Goal: Information Seeking & Learning: Learn about a topic

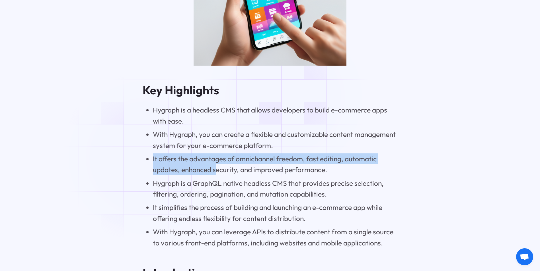
drag, startPoint x: 147, startPoint y: 158, endPoint x: 215, endPoint y: 173, distance: 70.5
click at [215, 173] on li "It offers the advantages of omnichannel freedom, fast editing, automatic update…" at bounding box center [275, 165] width 244 height 22
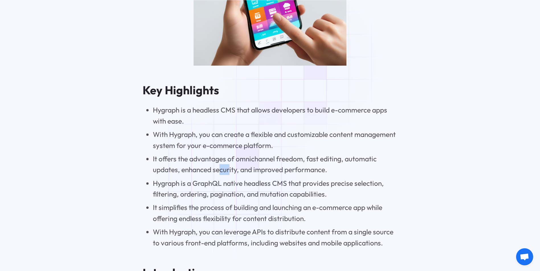
click at [205, 171] on li "It offers the advantages of omnichannel freedom, fast editing, automatic update…" at bounding box center [275, 165] width 244 height 22
drag, startPoint x: 205, startPoint y: 171, endPoint x: 181, endPoint y: 174, distance: 23.8
click at [181, 173] on li "It offers the advantages of omnichannel freedom, fast editing, automatic update…" at bounding box center [275, 165] width 244 height 22
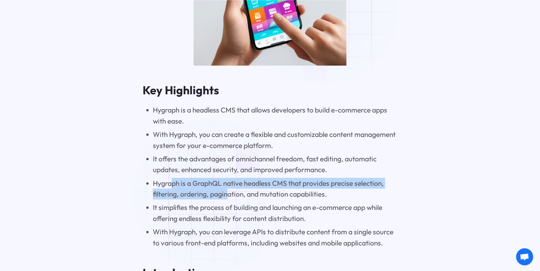
drag, startPoint x: 171, startPoint y: 187, endPoint x: 227, endPoint y: 196, distance: 56.8
click at [227, 196] on li "Hygraph is a GraphQL native headless CMS that provides precise selection, filte…" at bounding box center [275, 189] width 244 height 22
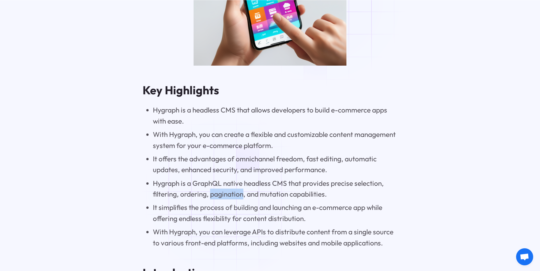
click at [227, 196] on li "Hygraph is a GraphQL native headless CMS that provides precise selection, filte…" at bounding box center [275, 189] width 244 height 22
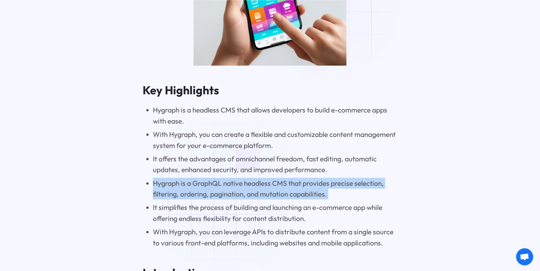
click at [227, 196] on li "Hygraph is a GraphQL native headless CMS that provides precise selection, filte…" at bounding box center [275, 189] width 244 height 22
drag, startPoint x: 227, startPoint y: 196, endPoint x: 242, endPoint y: 197, distance: 15.7
click at [242, 197] on li "Hygraph is a GraphQL native headless CMS that provides precise selection, filte…" at bounding box center [275, 189] width 244 height 22
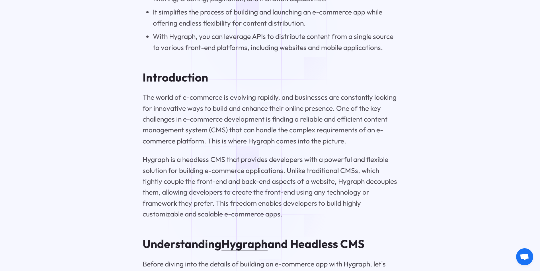
scroll to position [825, 0]
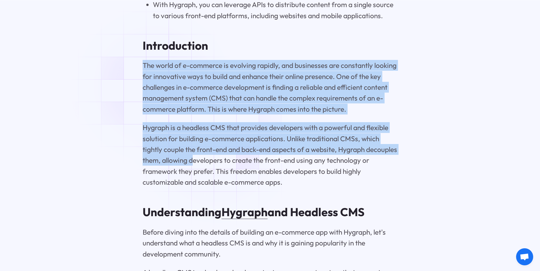
drag, startPoint x: 142, startPoint y: 67, endPoint x: 226, endPoint y: 166, distance: 130.6
click at [226, 166] on p "Hygraph is a headless CMS that provides developers with a powerful and flexible…" at bounding box center [270, 154] width 255 height 65
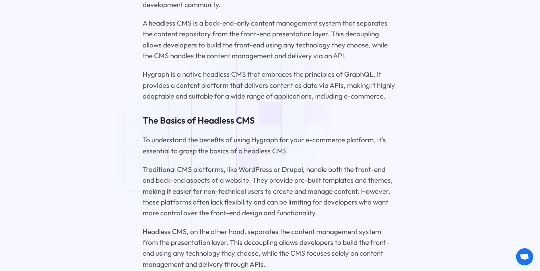
scroll to position [1081, 0]
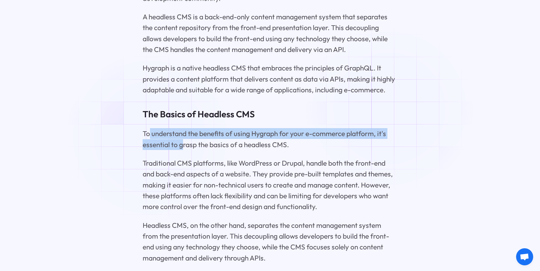
drag, startPoint x: 150, startPoint y: 135, endPoint x: 183, endPoint y: 150, distance: 36.7
click at [183, 150] on p "To understand the benefits of using Hygraph for your e-commerce platform, it's …" at bounding box center [270, 139] width 255 height 22
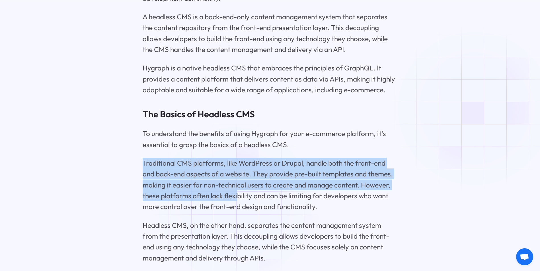
drag, startPoint x: 144, startPoint y: 169, endPoint x: 237, endPoint y: 205, distance: 99.4
click at [237, 205] on p "Traditional CMS platforms, like WordPress or Drupal, handle both the front-end …" at bounding box center [270, 185] width 255 height 55
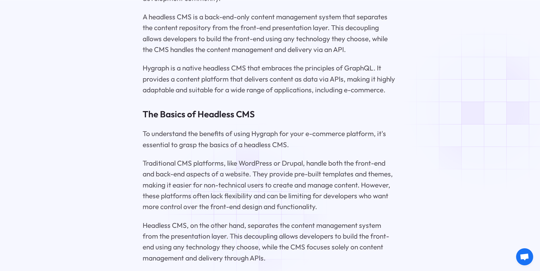
click at [254, 205] on p "Traditional CMS platforms, like WordPress or Drupal, handle both the front-end …" at bounding box center [270, 185] width 255 height 55
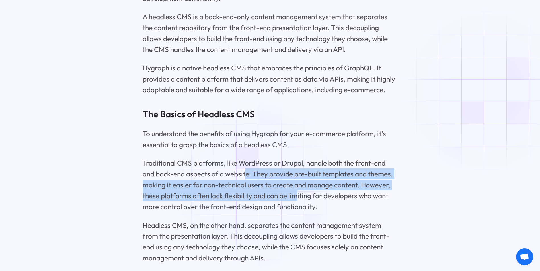
drag, startPoint x: 247, startPoint y: 178, endPoint x: 297, endPoint y: 205, distance: 56.5
click at [297, 205] on p "Traditional CMS platforms, like WordPress or Drupal, handle both the front-end …" at bounding box center [270, 185] width 255 height 55
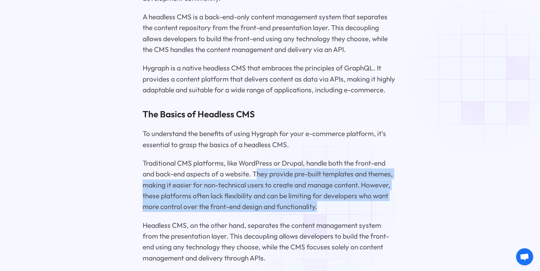
drag, startPoint x: 328, startPoint y: 211, endPoint x: 256, endPoint y: 181, distance: 77.6
click at [256, 181] on p "Traditional CMS platforms, like WordPress or Drupal, handle both the front-end …" at bounding box center [270, 185] width 255 height 55
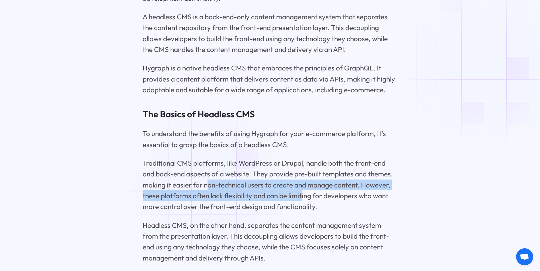
drag, startPoint x: 209, startPoint y: 185, endPoint x: 302, endPoint y: 205, distance: 95.9
click at [302, 205] on p "Traditional CMS platforms, like WordPress or Drupal, handle both the front-end …" at bounding box center [270, 185] width 255 height 55
click at [304, 205] on p "Traditional CMS platforms, like WordPress or Drupal, handle both the front-end …" at bounding box center [270, 185] width 255 height 55
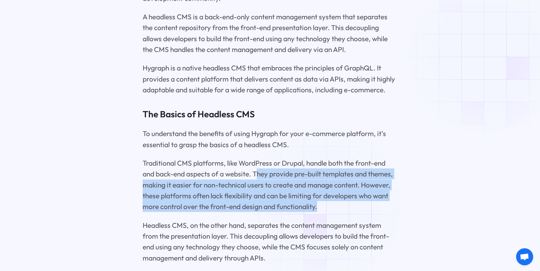
drag, startPoint x: 339, startPoint y: 209, endPoint x: 245, endPoint y: 179, distance: 97.8
click at [245, 179] on p "Traditional CMS platforms, like WordPress or Drupal, handle both the front-end …" at bounding box center [270, 185] width 255 height 55
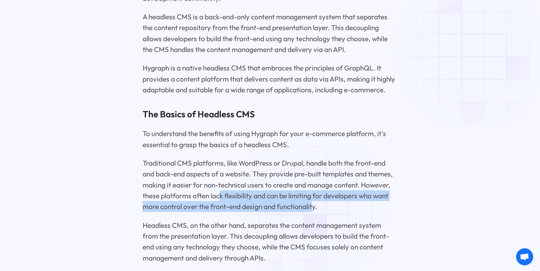
drag, startPoint x: 221, startPoint y: 200, endPoint x: 314, endPoint y: 207, distance: 93.3
click at [314, 207] on p "Traditional CMS platforms, like WordPress or Drupal, handle both the front-end …" at bounding box center [270, 185] width 255 height 55
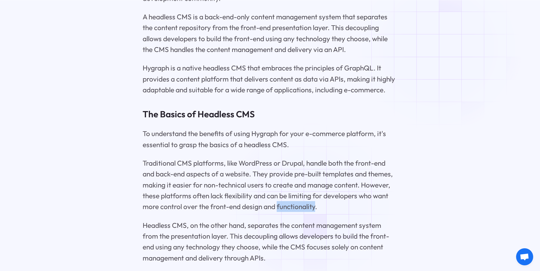
click at [314, 207] on p "Traditional CMS platforms, like WordPress or Drupal, handle both the front-end …" at bounding box center [270, 185] width 255 height 55
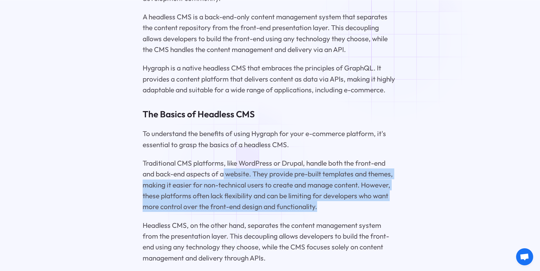
drag, startPoint x: 314, startPoint y: 207, endPoint x: 222, endPoint y: 180, distance: 96.5
click at [222, 180] on p "Traditional CMS platforms, like WordPress or Drupal, handle both the front-end …" at bounding box center [270, 185] width 255 height 55
click at [220, 180] on p "Traditional CMS platforms, like WordPress or Drupal, handle both the front-end …" at bounding box center [270, 185] width 255 height 55
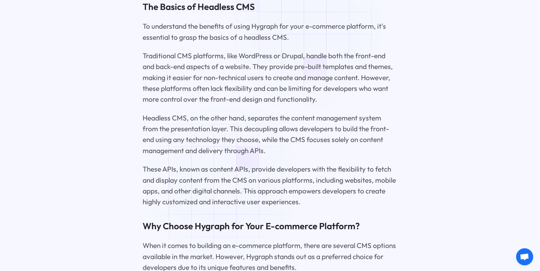
scroll to position [1195, 0]
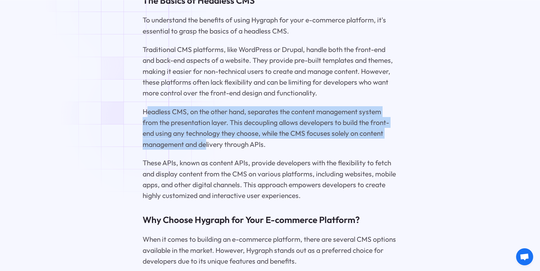
drag, startPoint x: 145, startPoint y: 118, endPoint x: 207, endPoint y: 149, distance: 69.1
click at [207, 149] on p "Headless CMS, on the other hand, separates the content management system from t…" at bounding box center [270, 128] width 255 height 44
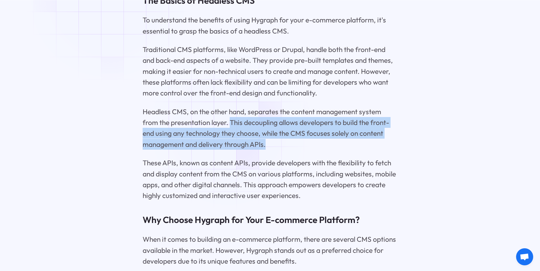
drag, startPoint x: 274, startPoint y: 148, endPoint x: 229, endPoint y: 128, distance: 49.2
click at [229, 128] on p "Headless CMS, on the other hand, separates the content management system from t…" at bounding box center [270, 128] width 255 height 44
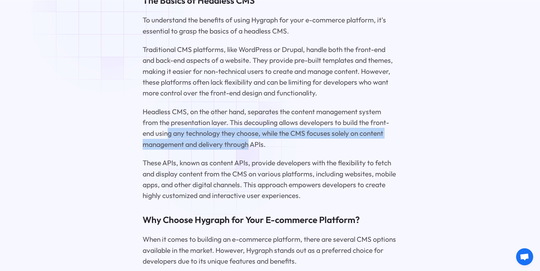
drag, startPoint x: 168, startPoint y: 137, endPoint x: 249, endPoint y: 144, distance: 81.1
click at [249, 144] on p "Headless CMS, on the other hand, separates the content management system from t…" at bounding box center [270, 128] width 255 height 44
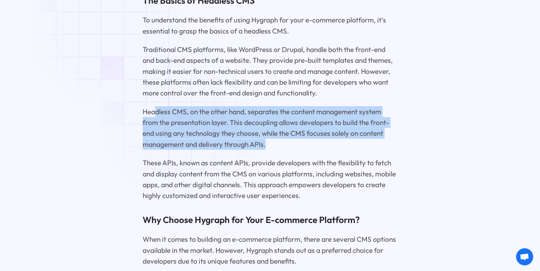
drag, startPoint x: 274, startPoint y: 144, endPoint x: 154, endPoint y: 117, distance: 123.0
click at [154, 117] on p "Headless CMS, on the other hand, separates the content management system from t…" at bounding box center [270, 128] width 255 height 44
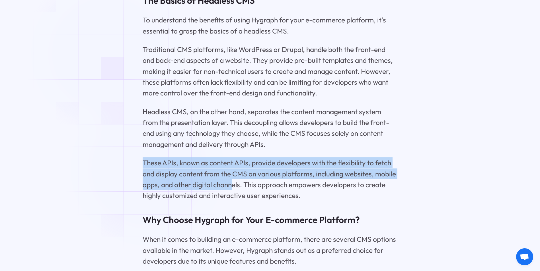
drag, startPoint x: 141, startPoint y: 165, endPoint x: 233, endPoint y: 193, distance: 95.5
click at [233, 193] on p "These APIs, known as content APIs, provide developers with the flexibility to f…" at bounding box center [270, 180] width 255 height 44
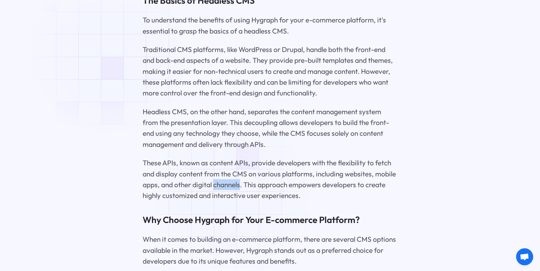
click at [233, 193] on p "These APIs, known as content APIs, provide developers with the flexibility to f…" at bounding box center [270, 180] width 255 height 44
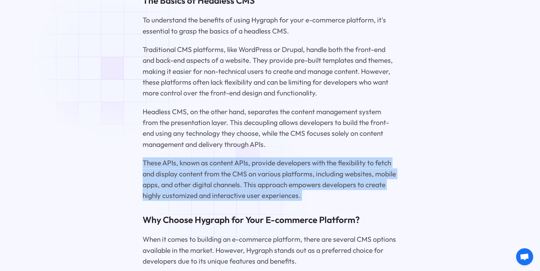
click at [233, 193] on p "These APIs, known as content APIs, provide developers with the flexibility to f…" at bounding box center [270, 180] width 255 height 44
drag, startPoint x: 233, startPoint y: 193, endPoint x: 236, endPoint y: 193, distance: 3.1
click at [236, 193] on p "These APIs, known as content APIs, provide developers with the flexibility to f…" at bounding box center [270, 180] width 255 height 44
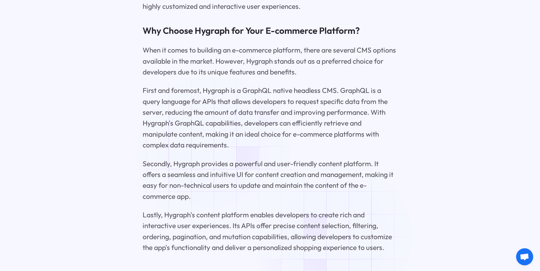
scroll to position [1536, 0]
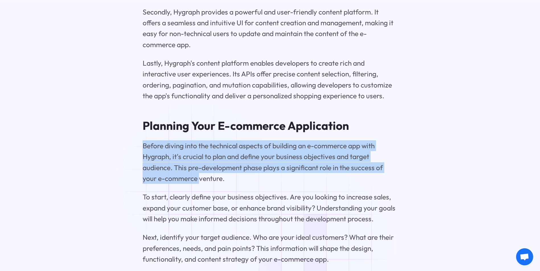
drag, startPoint x: 141, startPoint y: 148, endPoint x: 200, endPoint y: 182, distance: 67.7
click at [200, 182] on p "Before diving into the technical aspects of building an e-commerce app with Hyg…" at bounding box center [270, 163] width 255 height 44
drag, startPoint x: 243, startPoint y: 186, endPoint x: 136, endPoint y: 152, distance: 112.1
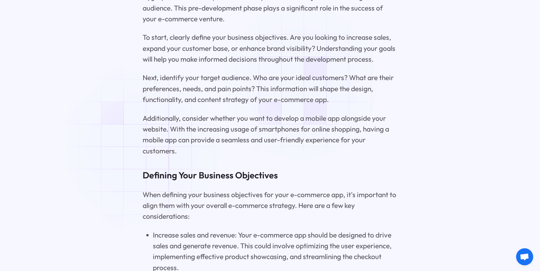
scroll to position [1707, 0]
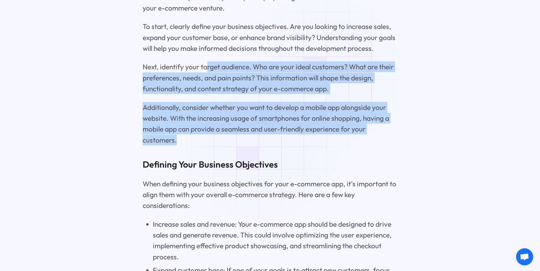
drag, startPoint x: 264, startPoint y: 143, endPoint x: 205, endPoint y: 65, distance: 97.7
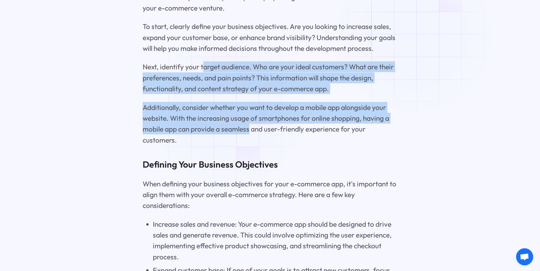
drag, startPoint x: 230, startPoint y: 109, endPoint x: 249, endPoint y: 138, distance: 34.9
click at [249, 139] on p "Additionally, consider whether you want to develop a mobile app alongside your …" at bounding box center [270, 124] width 255 height 44
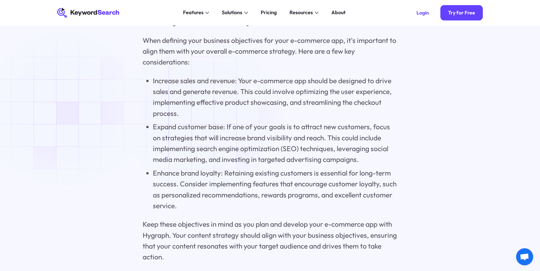
scroll to position [1849, 0]
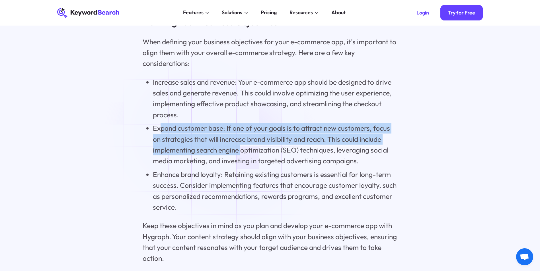
drag, startPoint x: 159, startPoint y: 138, endPoint x: 242, endPoint y: 161, distance: 86.5
click at [242, 161] on li "Expand customer base: If one of your goals is to attract new customers, focus o…" at bounding box center [275, 145] width 244 height 44
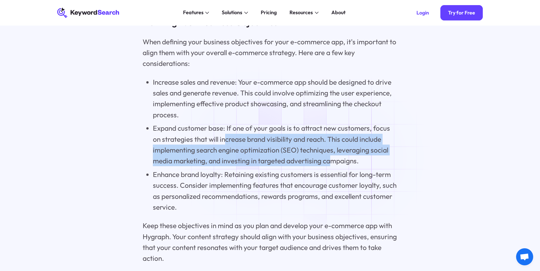
drag, startPoint x: 294, startPoint y: 155, endPoint x: 205, endPoint y: 140, distance: 90.3
click at [205, 140] on li "Expand customer base: If one of your goals is to attract new customers, focus o…" at bounding box center [275, 145] width 244 height 44
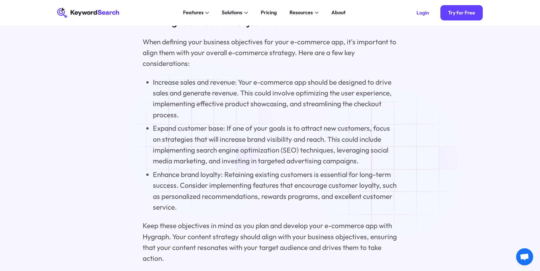
click at [205, 140] on li "Expand customer base: If one of your goals is to attract new customers, focus o…" at bounding box center [275, 145] width 244 height 44
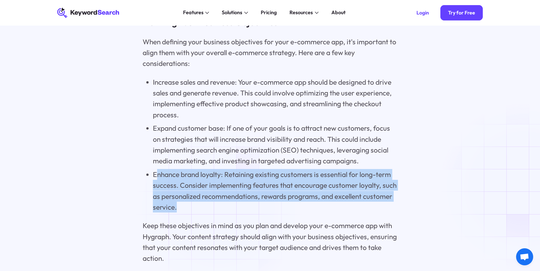
drag, startPoint x: 155, startPoint y: 181, endPoint x: 238, endPoint y: 212, distance: 87.9
click at [238, 212] on li "Enhance brand loyalty: Retaining existing customers is essential for long-term …" at bounding box center [275, 191] width 244 height 44
drag, startPoint x: 240, startPoint y: 216, endPoint x: 147, endPoint y: 183, distance: 98.7
click at [153, 183] on li "Enhance brand loyalty: Retaining existing customers is essential for long-term …" at bounding box center [275, 191] width 244 height 44
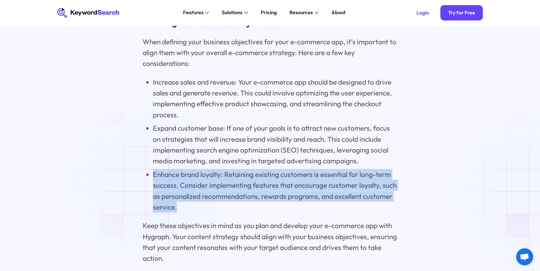
click at [153, 183] on li "Enhance brand loyalty: Retaining existing customers is essential for long-term …" at bounding box center [275, 191] width 244 height 44
drag, startPoint x: 201, startPoint y: 207, endPoint x: 212, endPoint y: 214, distance: 12.9
click at [212, 213] on li "Enhance brand loyalty: Retaining existing customers is essential for long-term …" at bounding box center [275, 191] width 244 height 44
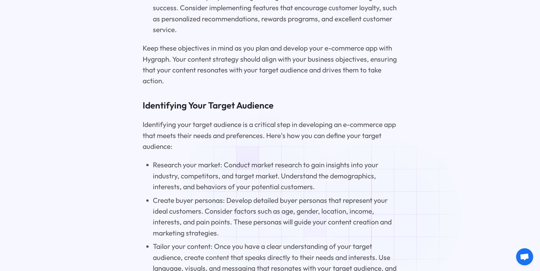
scroll to position [2048, 0]
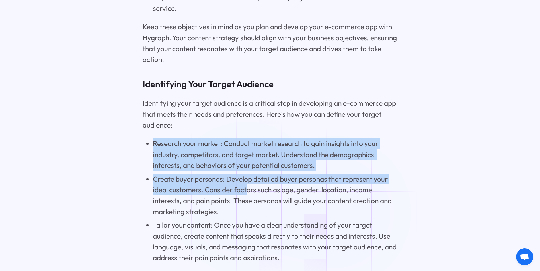
drag, startPoint x: 138, startPoint y: 146, endPoint x: 247, endPoint y: 199, distance: 121.5
click at [247, 199] on li "Create buyer personas: Develop detailed buyer personas that represent your idea…" at bounding box center [275, 196] width 244 height 44
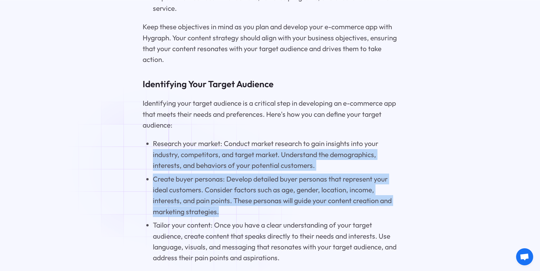
drag, startPoint x: 194, startPoint y: 188, endPoint x: 142, endPoint y: 158, distance: 59.5
click at [143, 158] on ul "Research your market: Conduct market research to gain insights into your indust…" at bounding box center [270, 200] width 255 height 125
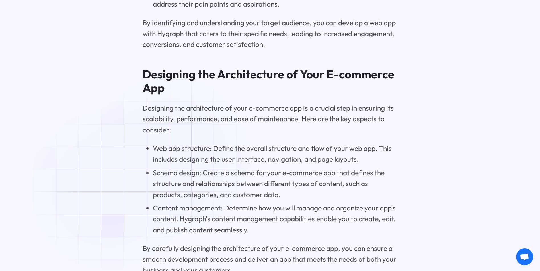
scroll to position [2304, 0]
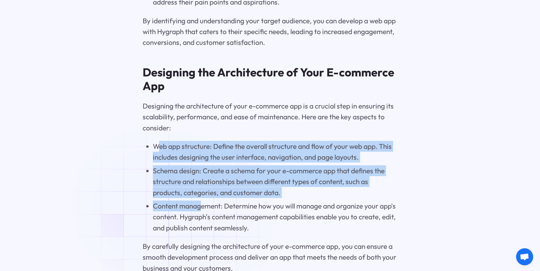
drag
click at [200, 214] on li "Content management: Determine how you will manage and organize your app's conte…" at bounding box center [275, 217] width 244 height 33
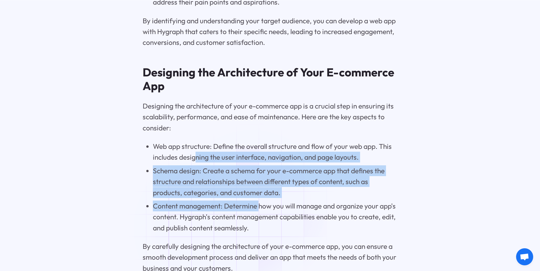
click at [195, 163] on ul "Web app structure: Define the overall structure and flow of your web app. This …" at bounding box center [270, 187] width 255 height 92
click at [194, 163] on li "Web app structure: Define the overall structure and flow of your web app. This …" at bounding box center [275, 152] width 244 height 22
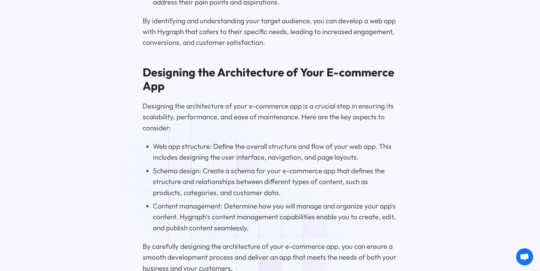
click at [198, 176] on li "Schema design: Create a schema for your e-commerce app that defines the structu…" at bounding box center [275, 182] width 244 height 33
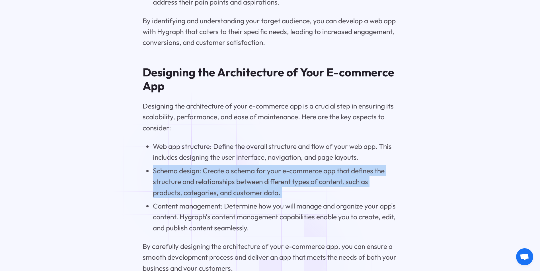
click at [198, 176] on li "Schema design: Create a schema for your e-commerce app that defines the structu…" at bounding box center [275, 182] width 244 height 33
click at [206, 177] on li "Schema design: Create a schema for your e-commerce app that defines the structu…" at bounding box center [275, 182] width 244 height 33
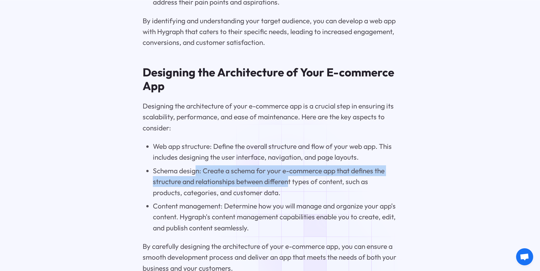
click at [287, 194] on li "Schema design: Create a schema for your e-commerce app that defines the structu…" at bounding box center [275, 182] width 244 height 33
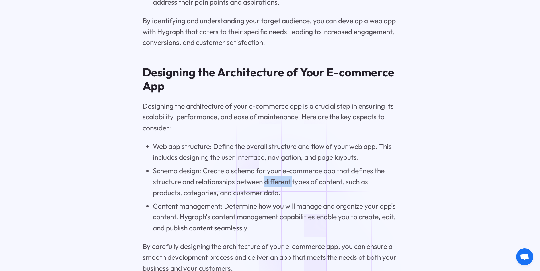
click at [287, 194] on li "Schema design: Create a schema for your e-commerce app that defines the structu…" at bounding box center [275, 182] width 244 height 33
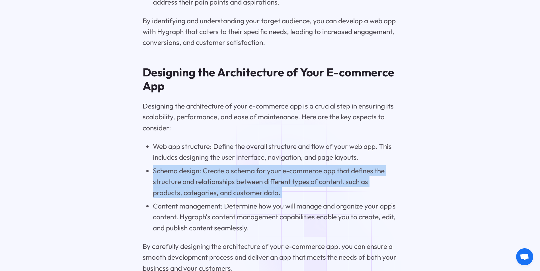
click at [287, 194] on li "Schema design: Create a schema for your e-commerce app that defines the structu…" at bounding box center [275, 182] width 244 height 33
click at [293, 194] on li "Schema design: Create a schema for your e-commerce app that defines the structu…" at bounding box center [275, 182] width 244 height 33
click at [172, 176] on li "Schema design: Create a schema for your e-commerce app that defines the structu…" at bounding box center [275, 182] width 244 height 33
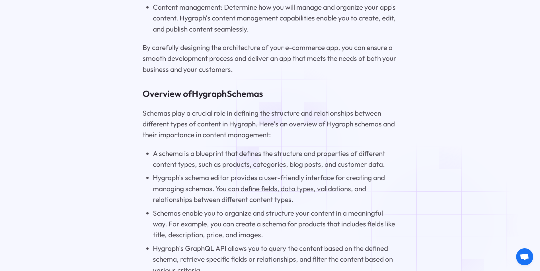
scroll to position [2560, 0]
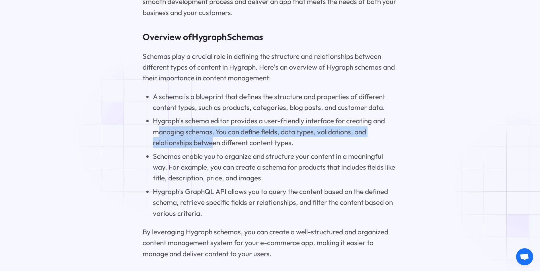
click at [214, 148] on li "Hygraph's schema editor provides a user-friendly interface for creating and man…" at bounding box center [275, 131] width 244 height 33
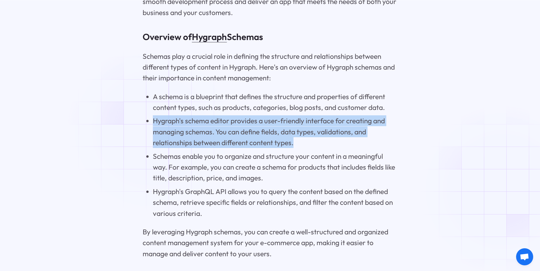
click at [153, 130] on li "Hygraph's schema editor provides a user-friendly interface for creating and man…" at bounding box center [275, 131] width 244 height 33
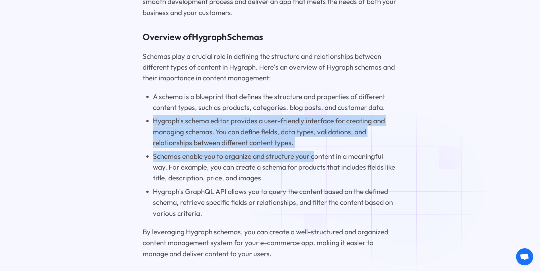
click at [314, 164] on ul "A schema is a blueprint that defines the structure and properties of different …" at bounding box center [270, 155] width 255 height 128
click at [314, 164] on li "Schemas enable you to organize and structure your content in a meaningful way. …" at bounding box center [275, 167] width 244 height 33
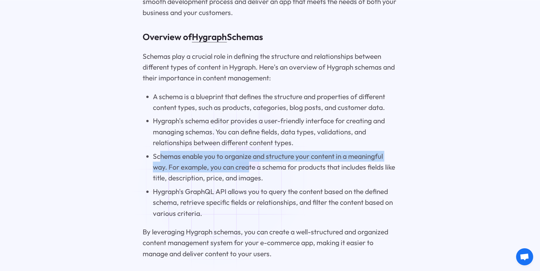
click at [249, 181] on li "Schemas enable you to organize and structure your content in a meaningful way. …" at bounding box center [275, 167] width 244 height 33
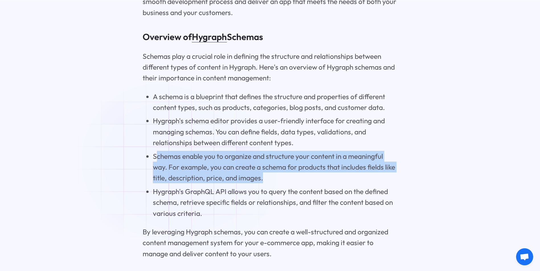
click at [156, 160] on li "Schemas enable you to organize and structure your content in a meaningful way. …" at bounding box center [275, 167] width 244 height 33
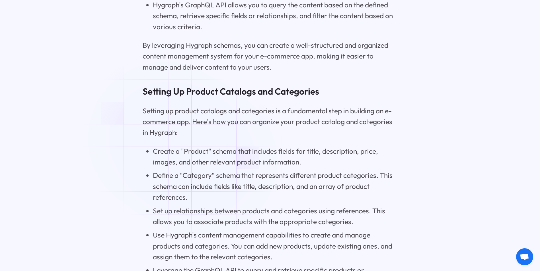
scroll to position [2759, 0]
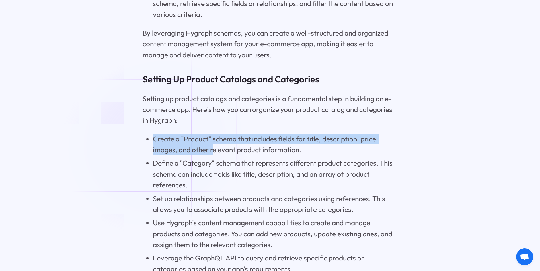
click at [212, 156] on li "Create a "Product" schema that includes fields for title, description, price, i…" at bounding box center [275, 145] width 244 height 22
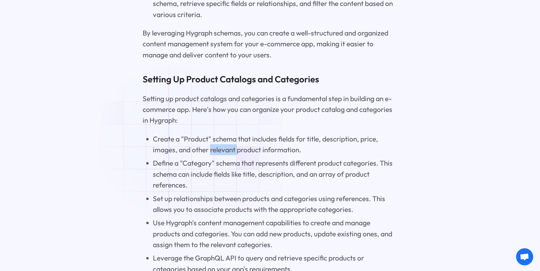
click at [212, 156] on li "Create a "Product" schema that includes fields for title, description, price, i…" at bounding box center [275, 145] width 244 height 22
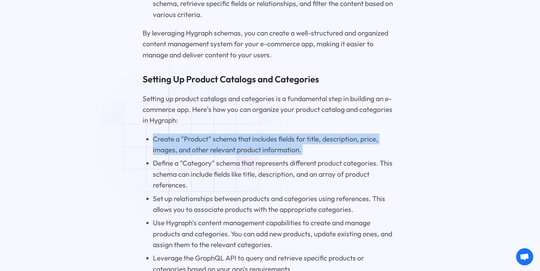
click at [212, 156] on li "Create a "Product" schema that includes fields for title, description, price, i…" at bounding box center [275, 145] width 244 height 22
click at [217, 156] on li "Create a "Product" schema that includes fields for title, description, price, i…" at bounding box center [275, 145] width 244 height 22
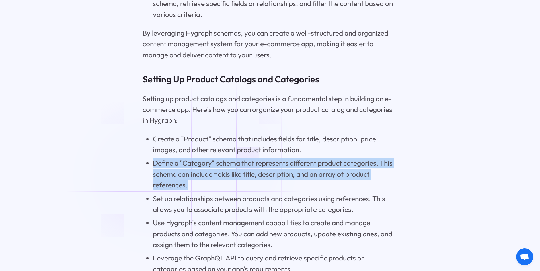
click at [201, 196] on ul "Create a "Product" schema that includes fields for title, description, price, i…" at bounding box center [270, 204] width 255 height 141
click at [201, 191] on li "Define a "Category" schema that represents different product categories. This s…" at bounding box center [275, 174] width 244 height 33
click at [203, 191] on li "Define a "Category" schema that represents different product categories. This s…" at bounding box center [275, 174] width 244 height 33
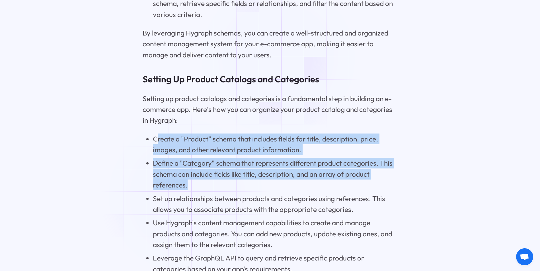
drag, startPoint x: 156, startPoint y: 145, endPoint x: 188, endPoint y: 200, distance: 63.3
click at [188, 200] on ul "Create a "Product" schema that includes fields for title, description, price, i…" at bounding box center [270, 204] width 255 height 141
click at [188, 191] on li "Define a "Category" schema that represents different product categories. This s…" at bounding box center [275, 174] width 244 height 33
click at [146, 150] on ul "Create a "Product" schema that includes fields for title, description, price, i…" at bounding box center [270, 204] width 255 height 141
click at [153, 150] on li "Create a "Product" schema that includes fields for title, description, price, i…" at bounding box center [275, 145] width 244 height 22
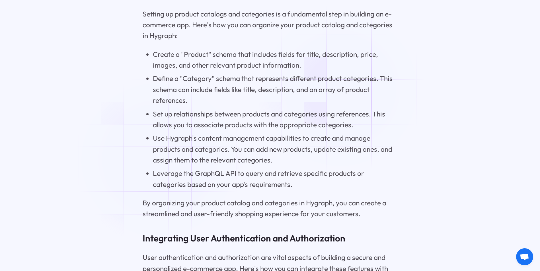
scroll to position [2845, 0]
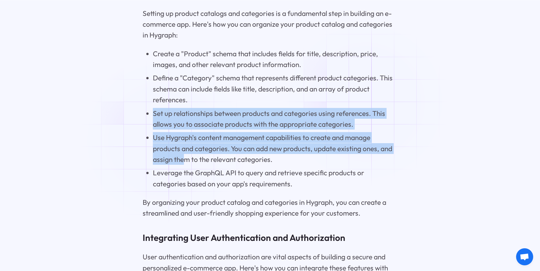
click at [187, 176] on ul "Create a "Product" schema that includes fields for title, description, price, i…" at bounding box center [270, 118] width 255 height 141
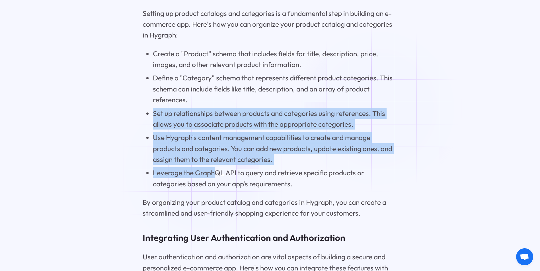
click at [148, 125] on ul "Create a "Product" schema that includes fields for title, description, price, i…" at bounding box center [270, 118] width 255 height 141
click at [153, 125] on li "Set up relationships between products and categories using references. This all…" at bounding box center [275, 119] width 244 height 22
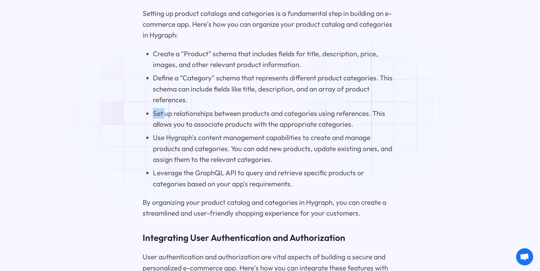
click at [153, 125] on li "Set up relationships between products and categories using references. This all…" at bounding box center [275, 119] width 244 height 22
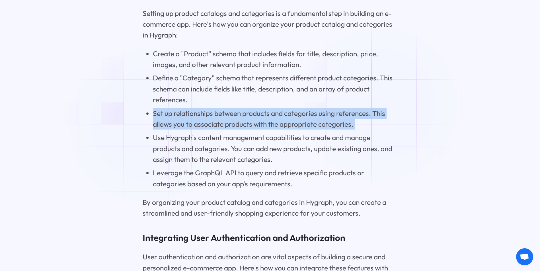
click at [153, 125] on li "Set up relationships between products and categories using references. This all…" at bounding box center [275, 119] width 244 height 22
click at [150, 125] on ul "Create a "Product" schema that includes fields for title, description, price, i…" at bounding box center [270, 118] width 255 height 141
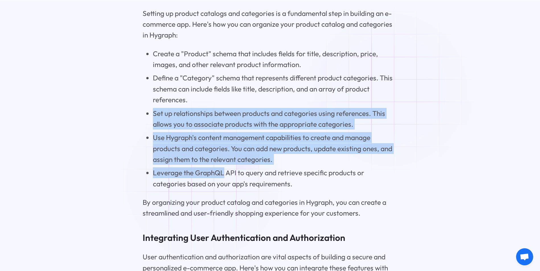
click at [204, 183] on ul "Create a "Product" schema that includes fields for title, description, price, i…" at bounding box center [270, 118] width 255 height 141
click at [204, 183] on li "Leverage the GraphQL API to query and retrieve specific products or categories …" at bounding box center [275, 179] width 244 height 22
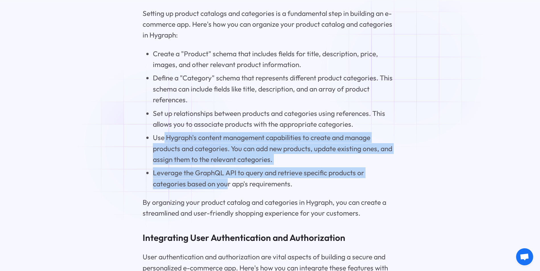
click at [156, 142] on ul "Create a "Product" schema that includes fields for title, description, price, i…" at bounding box center [270, 118] width 255 height 141
click at [156, 142] on li "Use Hygraph's content management capabilities to create and manage products and…" at bounding box center [275, 148] width 244 height 33
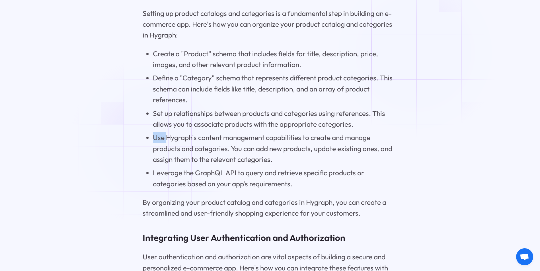
click at [156, 142] on li "Use Hygraph's content management capabilities to create and manage products and…" at bounding box center [275, 148] width 244 height 33
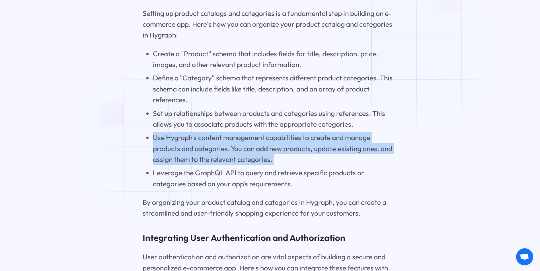
click at [156, 142] on li "Use Hygraph's content management capabilities to create and manage products and…" at bounding box center [275, 148] width 244 height 33
click at [158, 143] on li "Use Hygraph's content management capabilities to create and manage products and…" at bounding box center [275, 148] width 244 height 33
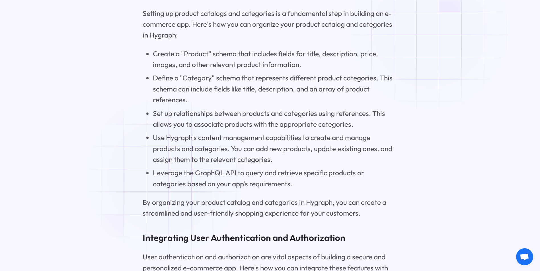
click at [170, 186] on li "Leverage the GraphQL API to query and retrieve specific products or categories …" at bounding box center [275, 179] width 244 height 22
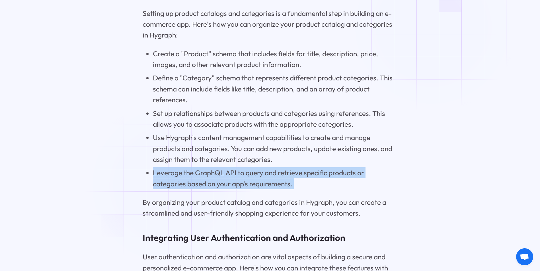
click at [170, 186] on li "Leverage the GraphQL API to query and retrieve specific products or categories …" at bounding box center [275, 179] width 244 height 22
click at [176, 186] on li "Leverage the GraphQL API to query and retrieve specific products or categories …" at bounding box center [275, 179] width 244 height 22
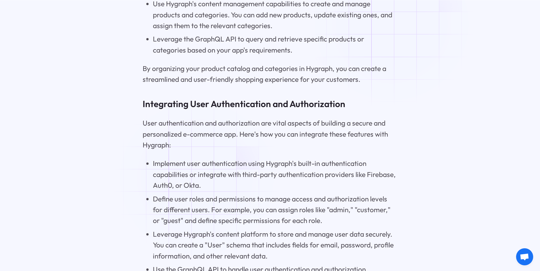
scroll to position [2987, 0]
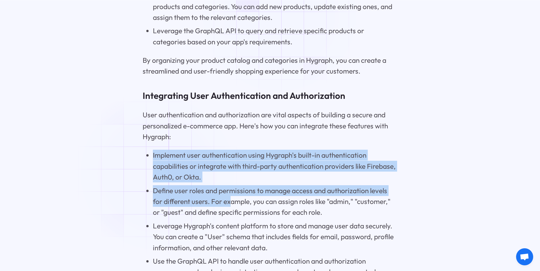
click at [232, 212] on div "Mastering Hygraph : Your Step-by-Step E-commerce Guide Key Highlights Hygraph i…" at bounding box center [270, 191] width 255 height 5597
click at [232, 212] on li "Define user roles and permissions to manage access and authorization levels for…" at bounding box center [275, 201] width 244 height 33
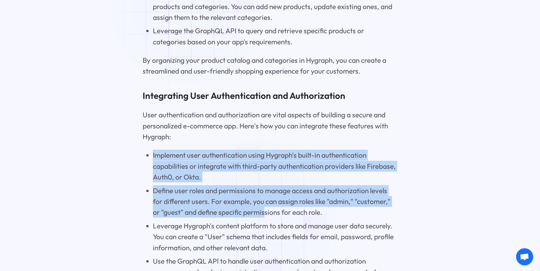
click at [150, 164] on ul "Implement user authentication using Hygraph's built-in authentication capabilit…" at bounding box center [270, 214] width 255 height 128
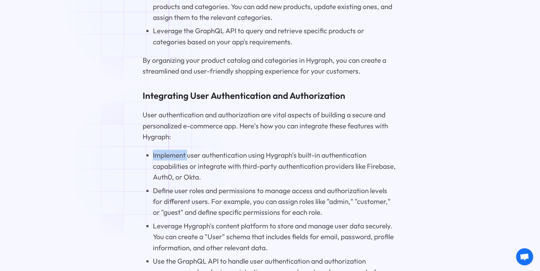
click at [150, 164] on ul "Implement user authentication using Hygraph's built-in authentication capabilit…" at bounding box center [270, 214] width 255 height 128
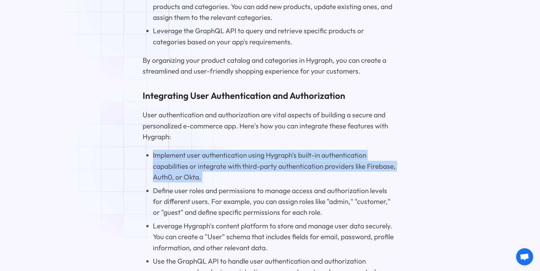
click at [150, 164] on ul "Implement user authentication using Hygraph's built-in authentication capabilit…" at bounding box center [270, 214] width 255 height 128
click at [157, 165] on li "Implement user authentication using Hygraph's built-in authentication capabilit…" at bounding box center [275, 166] width 244 height 33
click at [151, 169] on ul "Implement user authentication using Hygraph's built-in authentication capabilit…" at bounding box center [270, 214] width 255 height 128
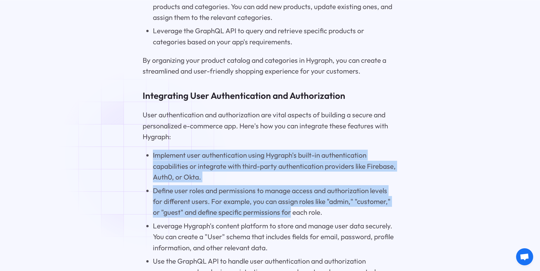
click at [284, 227] on ul "Implement user authentication using Hygraph's built-in authentication capabilit…" at bounding box center [270, 214] width 255 height 128
click at [284, 218] on li "Define user roles and permissions to manage access and authorization levels for…" at bounding box center [275, 201] width 244 height 33
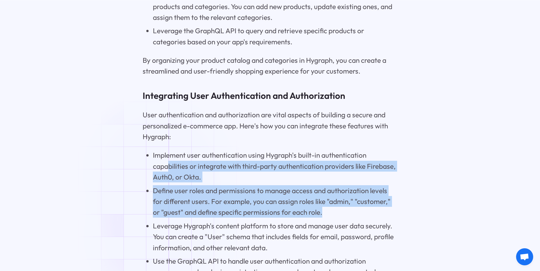
click at [157, 172] on ul "Implement user authentication using Hygraph's built-in authentication capabilit…" at bounding box center [270, 214] width 255 height 128
click at [155, 172] on li "Implement user authentication using Hygraph's built-in authentication capabilit…" at bounding box center [275, 166] width 244 height 33
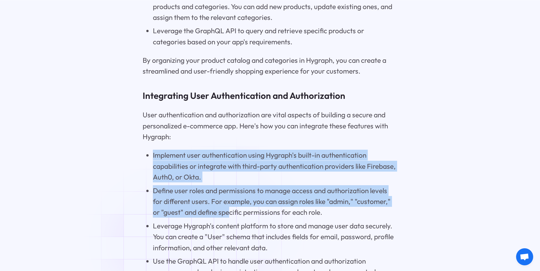
click at [230, 221] on ul "Implement user authentication using Hygraph's built-in authentication capabilit…" at bounding box center [270, 214] width 255 height 128
click at [230, 218] on li "Define user roles and permissions to manage access and authorization levels for…" at bounding box center [275, 201] width 244 height 33
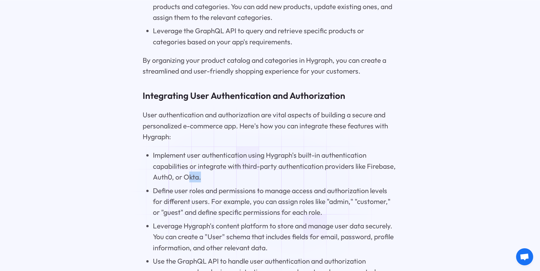
click at [216, 183] on li "Implement user authentication using Hygraph's built-in authentication capabilit…" at bounding box center [275, 166] width 244 height 33
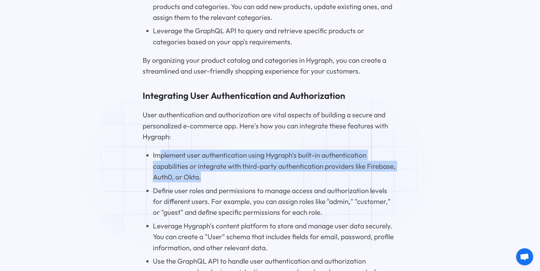
click at [159, 171] on li "Implement user authentication using Hygraph's built-in authentication capabilit…" at bounding box center [275, 166] width 244 height 33
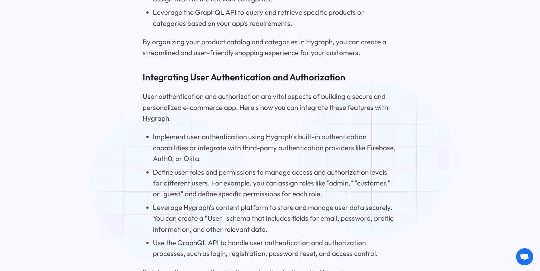
scroll to position [3015, 0]
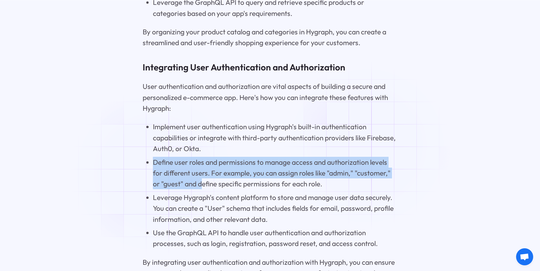
click at [202, 190] on li "Define user roles and permissions to manage access and authorization levels for…" at bounding box center [275, 173] width 244 height 33
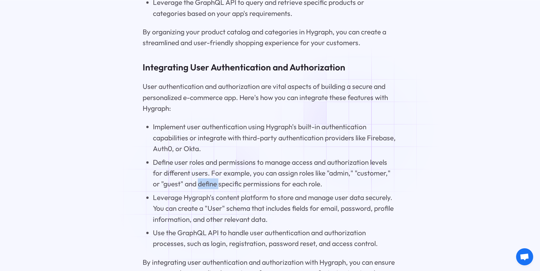
click at [202, 190] on li "Define user roles and permissions to manage access and authorization levels for…" at bounding box center [275, 173] width 244 height 33
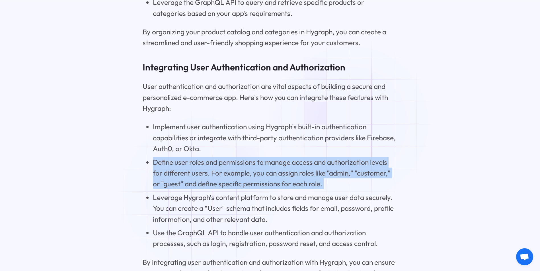
click at [202, 190] on li "Define user roles and permissions to manage access and authorization levels for…" at bounding box center [275, 173] width 244 height 33
click at [205, 190] on li "Define user roles and permissions to manage access and authorization levels for…" at bounding box center [275, 173] width 244 height 33
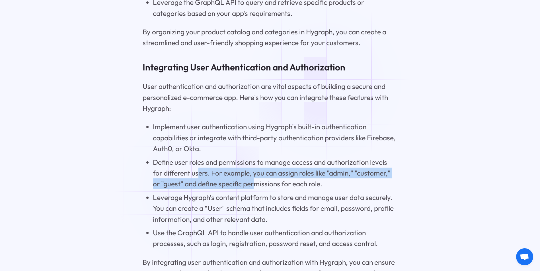
click at [256, 190] on li "Define user roles and permissions to manage access and authorization levels for…" at bounding box center [275, 173] width 244 height 33
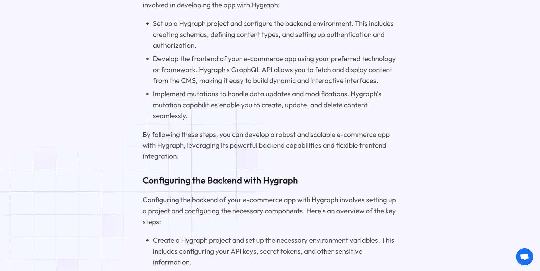
scroll to position [3499, 0]
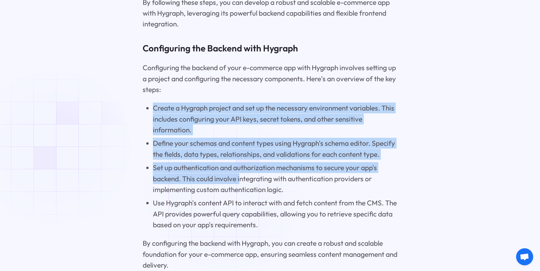
click at [239, 207] on ul "Create a Hygraph project and set up the necessary environment variables. This i…" at bounding box center [270, 167] width 255 height 128
click at [239, 195] on li "Set up authentication and authorization mechanisms to secure your app's backend…" at bounding box center [275, 178] width 244 height 33
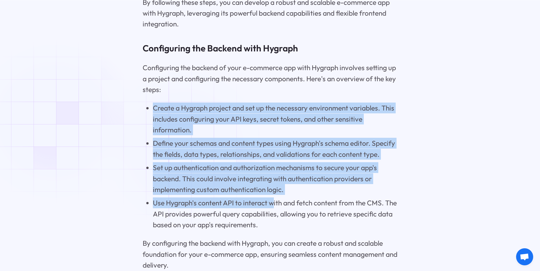
click at [253, 230] on li "Use Hygraph's content API to interact with and fetch content from the CMS. The …" at bounding box center [275, 214] width 244 height 33
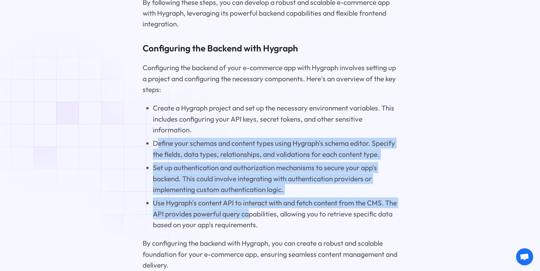
click at [154, 164] on ul "Create a Hygraph project and set up the necessary environment variables. This i…" at bounding box center [270, 167] width 255 height 128
click at [154, 160] on li "Define your schemas and content types using Hygraph's schema editor. Specify th…" at bounding box center [275, 149] width 244 height 22
click at [257, 230] on ul "Create a Hygraph project and set up the necessary environment variables. This i…" at bounding box center [270, 167] width 255 height 128
click at [257, 230] on li "Use Hygraph's content API to interact with and fetch content from the CMS. The …" at bounding box center [275, 214] width 244 height 33
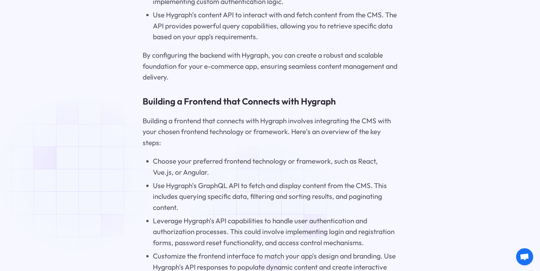
scroll to position [3727, 0]
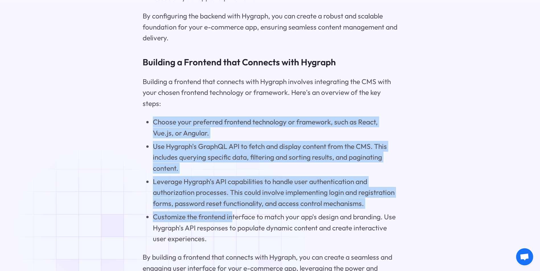
click at [231, 236] on ul "Choose your preferred frontend technology or framework, such as React, Vue.js, …" at bounding box center [270, 181] width 255 height 128
click at [231, 236] on li "Customize the frontend interface to match your app's design and branding. Use H…" at bounding box center [275, 228] width 244 height 33
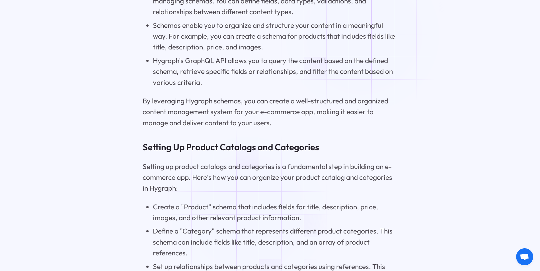
scroll to position [2816, 0]
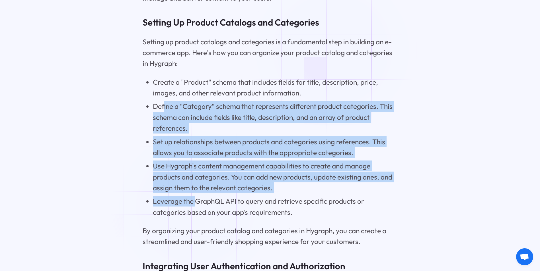
click at [197, 207] on ul "Create a "Product" schema that includes fields for title, description, price, i…" at bounding box center [270, 147] width 255 height 141
click at [197, 207] on li "Leverage the GraphQL API to query and retrieve specific products or categories …" at bounding box center [275, 207] width 244 height 22
click at [175, 114] on ul "Create a "Product" schema that includes fields for title, description, price, i…" at bounding box center [270, 147] width 255 height 141
click at [175, 114] on li "Define a "Category" schema that represents different product categories. This s…" at bounding box center [275, 117] width 244 height 33
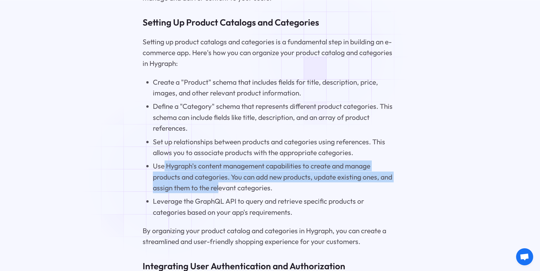
click at [218, 193] on li "Use Hygraph's content management capabilities to create and manage products and…" at bounding box center [275, 177] width 244 height 33
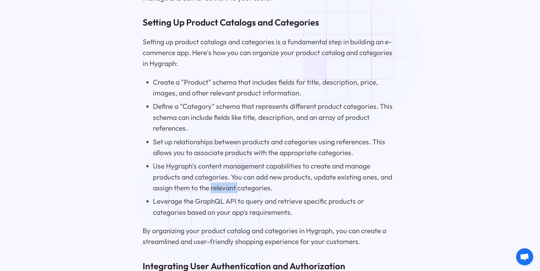
click at [218, 193] on li "Use Hygraph's content management capabilities to create and manage products and…" at bounding box center [275, 177] width 244 height 33
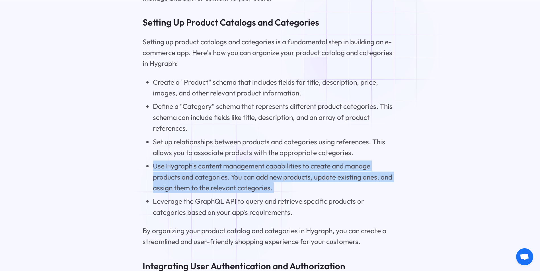
click at [218, 193] on li "Use Hygraph's content management capabilities to create and manage products and…" at bounding box center [275, 177] width 244 height 33
click at [228, 193] on li "Use Hygraph's content management capabilities to create and manage products and…" at bounding box center [275, 177] width 244 height 33
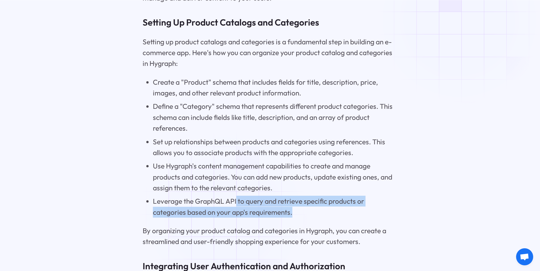
click at [212, 214] on li "Leverage the GraphQL API to query and retrieve specific products or categories …" at bounding box center [275, 207] width 244 height 22
click at [211, 214] on li "Leverage the GraphQL API to query and retrieve specific products or categories …" at bounding box center [275, 207] width 244 height 22
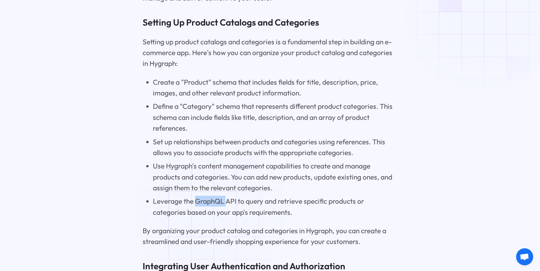
click at [211, 214] on li "Leverage the GraphQL API to query and retrieve specific products or categories …" at bounding box center [275, 207] width 244 height 22
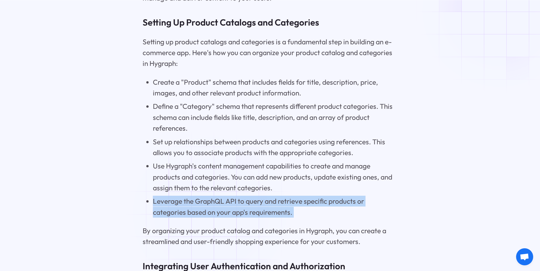
click at [211, 214] on li "Leverage the GraphQL API to query and retrieve specific products or categories …" at bounding box center [275, 207] width 244 height 22
click at [213, 214] on li "Leverage the GraphQL API to query and retrieve specific products or categories …" at bounding box center [275, 207] width 244 height 22
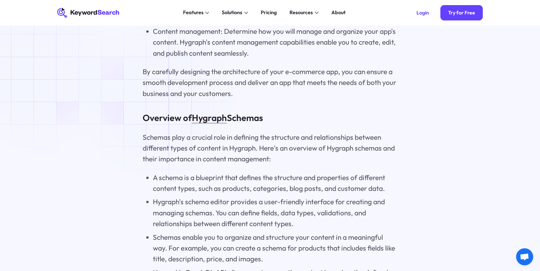
scroll to position [2475, 0]
